Goal: Information Seeking & Learning: Learn about a topic

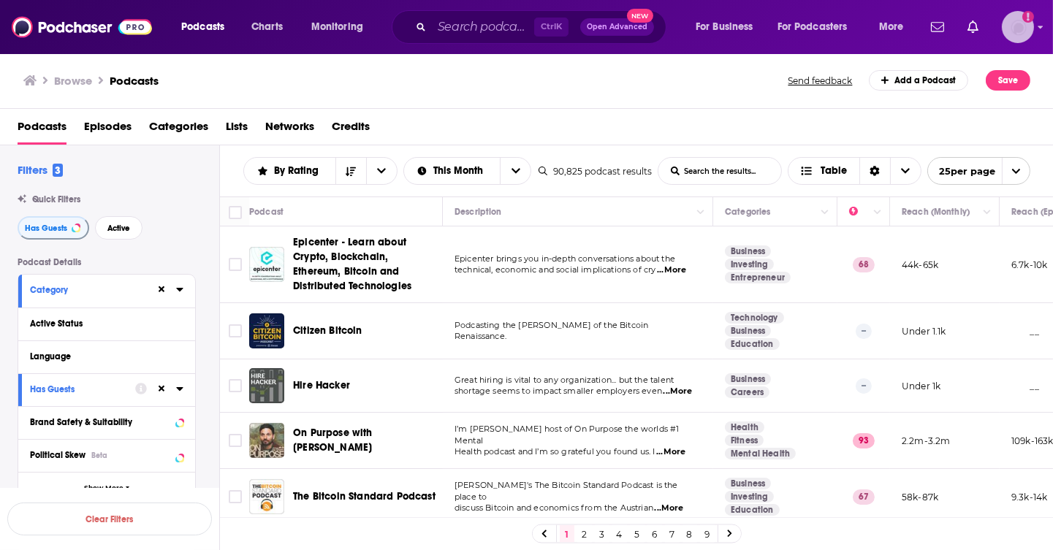
click at [1018, 24] on img "Logged in as riccas" at bounding box center [1017, 27] width 32 height 32
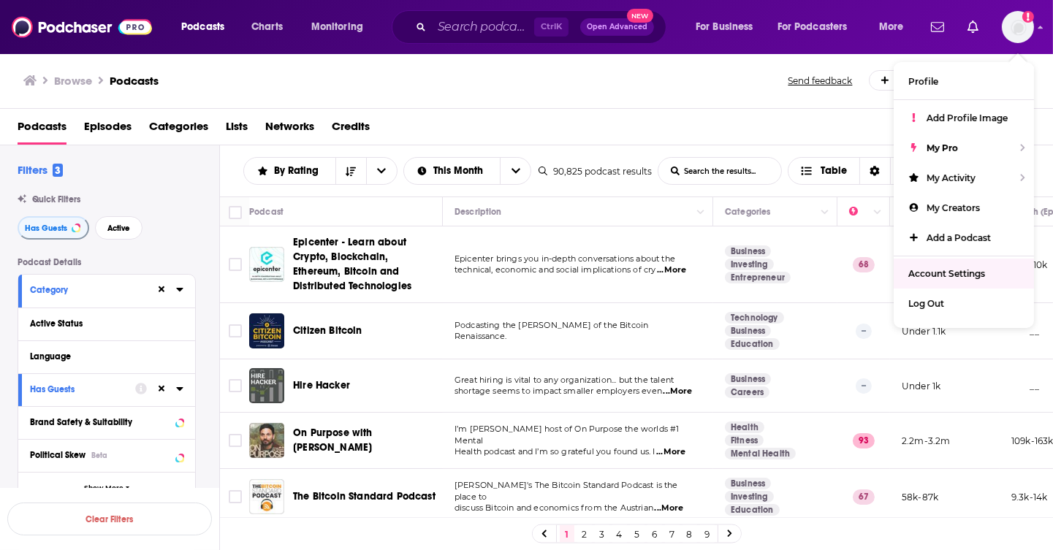
click at [685, 82] on div "Browse Podcasts" at bounding box center [406, 80] width 766 height 20
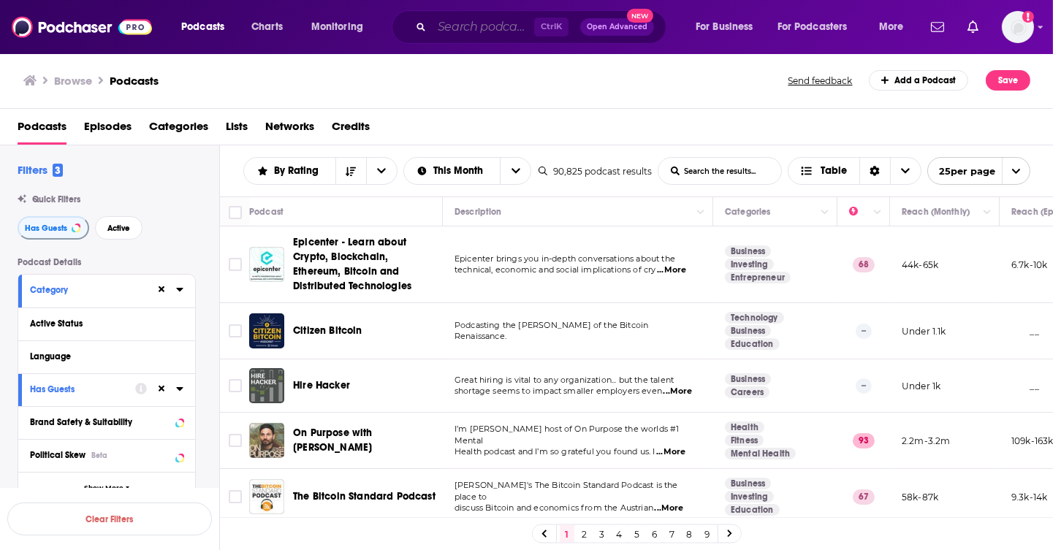
click at [494, 28] on input "Search podcasts, credits, & more..." at bounding box center [483, 26] width 102 height 23
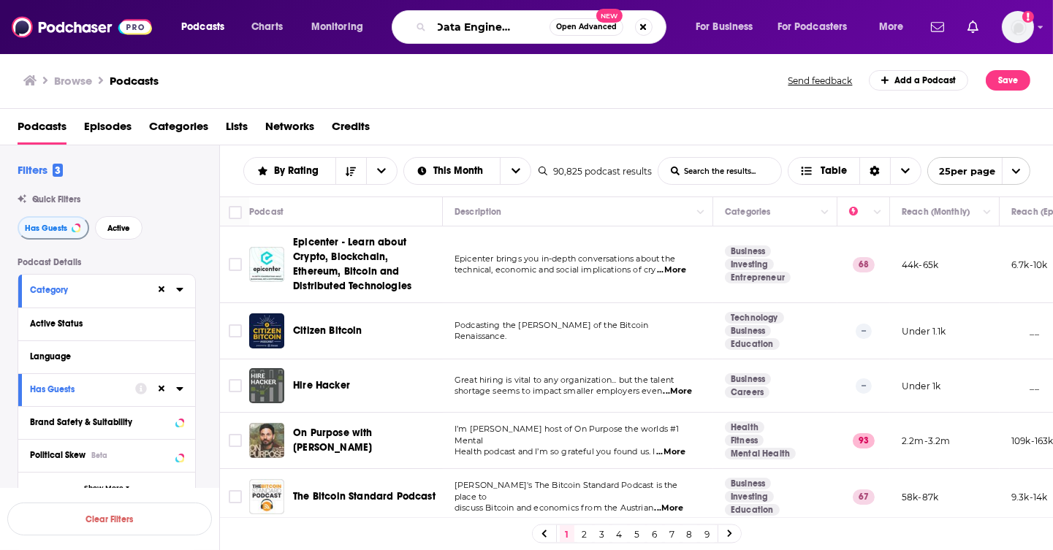
type input "The Data Engineering show"
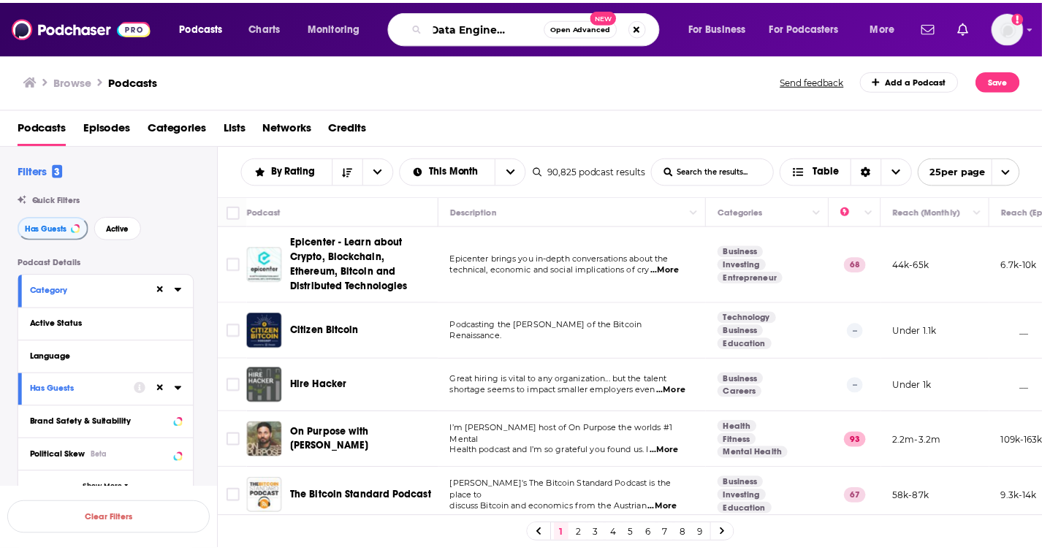
scroll to position [0, 42]
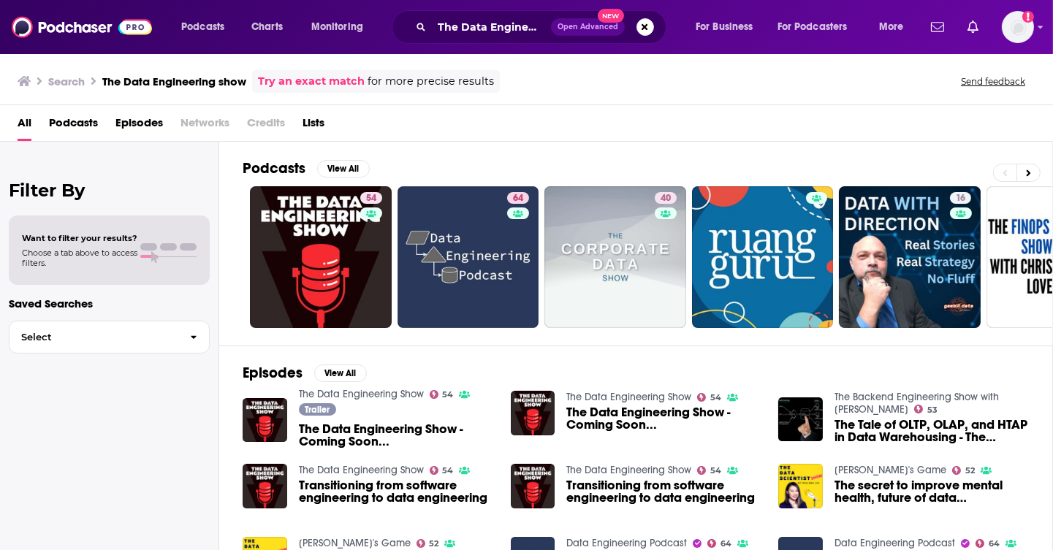
click at [383, 435] on span "The Data Engineering Show - Coming Soon..." at bounding box center [396, 435] width 194 height 25
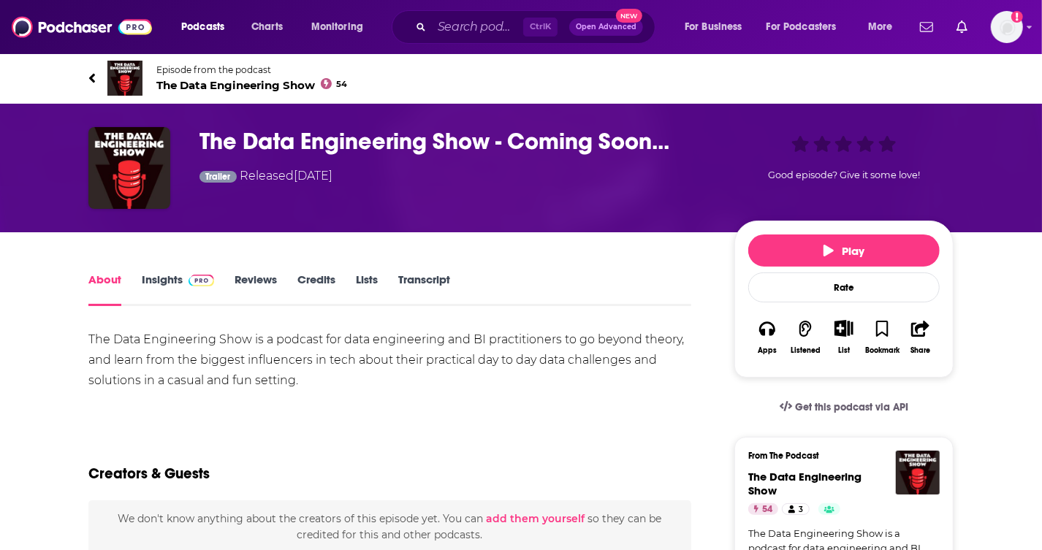
scroll to position [146, 0]
